Goal: Navigation & Orientation: Find specific page/section

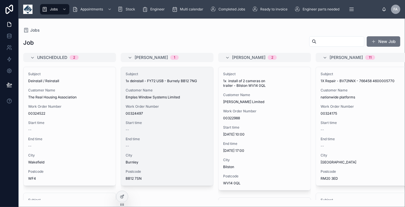
click at [199, 37] on div "Job New Job" at bounding box center [211, 42] width 377 height 13
